Goal: Information Seeking & Learning: Learn about a topic

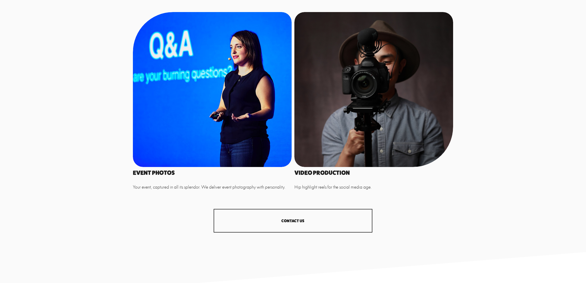
scroll to position [535, 0]
click at [220, 107] on div at bounding box center [212, 89] width 159 height 155
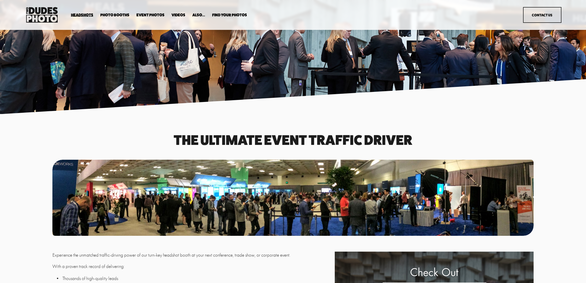
click at [0, 0] on span "Party Booth" at bounding box center [0, 0] width 0 height 0
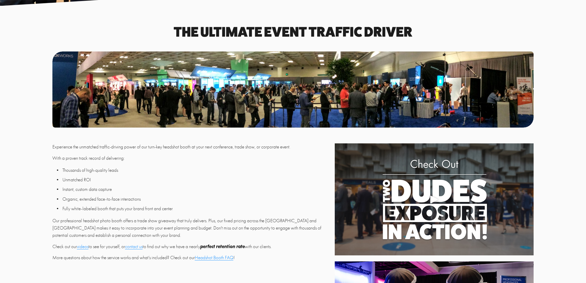
scroll to position [68, 0]
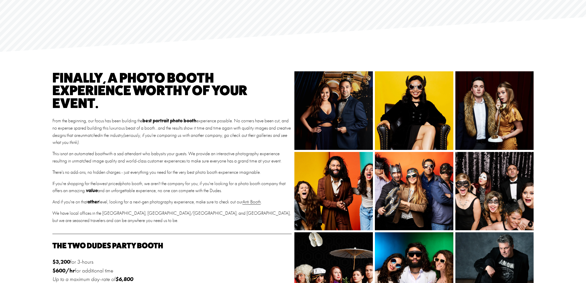
scroll to position [74, 0]
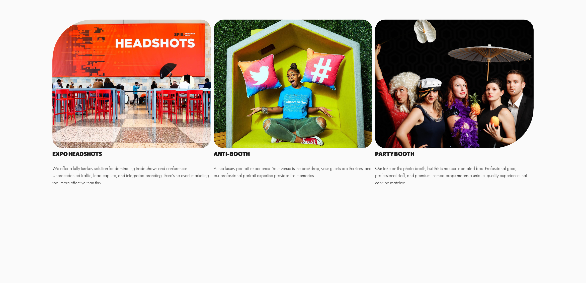
scroll to position [333, 0]
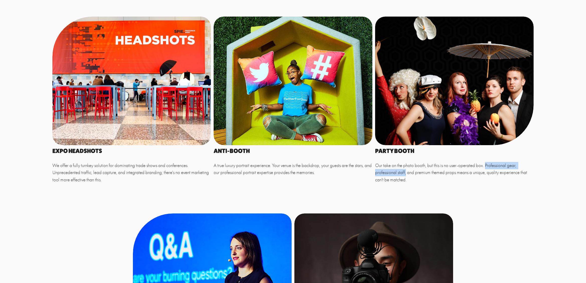
drag, startPoint x: 487, startPoint y: 165, endPoint x: 406, endPoint y: 175, distance: 82.1
click at [406, 175] on p "Our take on the photo booth, but this is no user-operated box. Professional gea…" at bounding box center [454, 173] width 159 height 22
copy p "Professional gear, professional staff,"
